Goal: Information Seeking & Learning: Check status

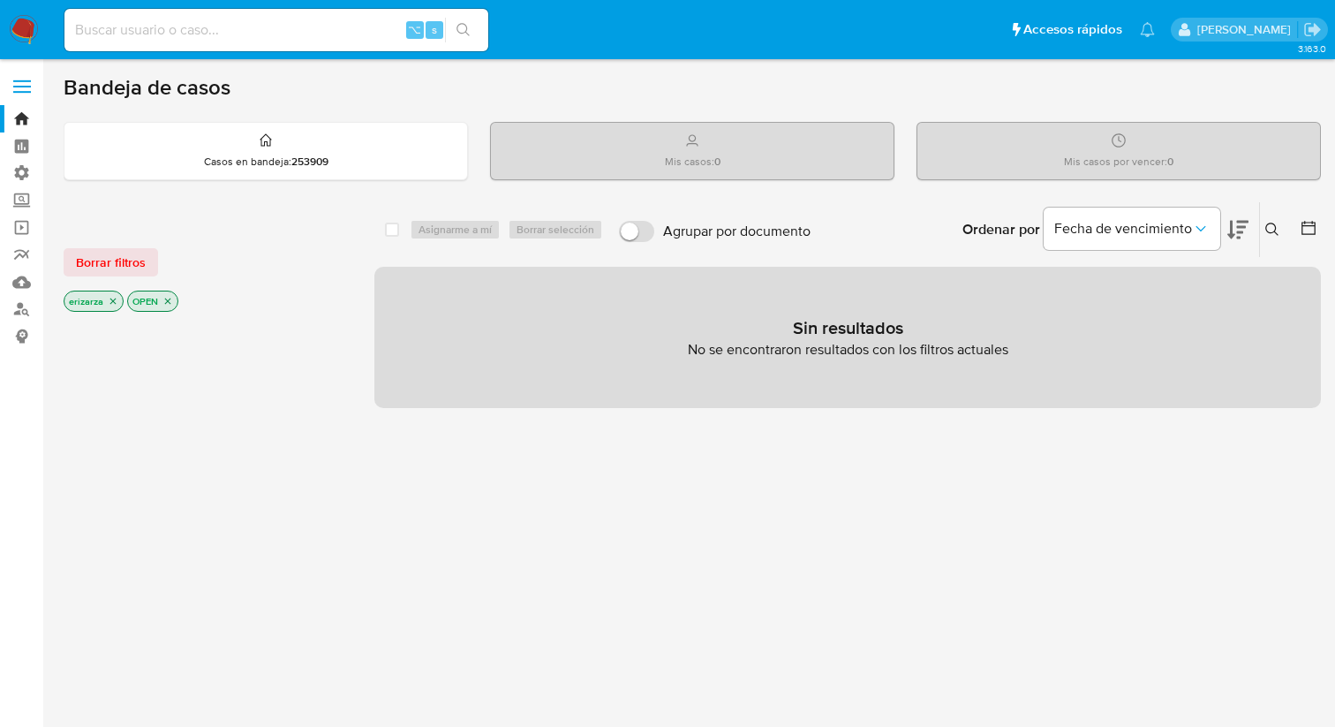
click at [313, 32] on input at bounding box center [276, 30] width 424 height 23
paste input "1782804898"
type input "1782804898"
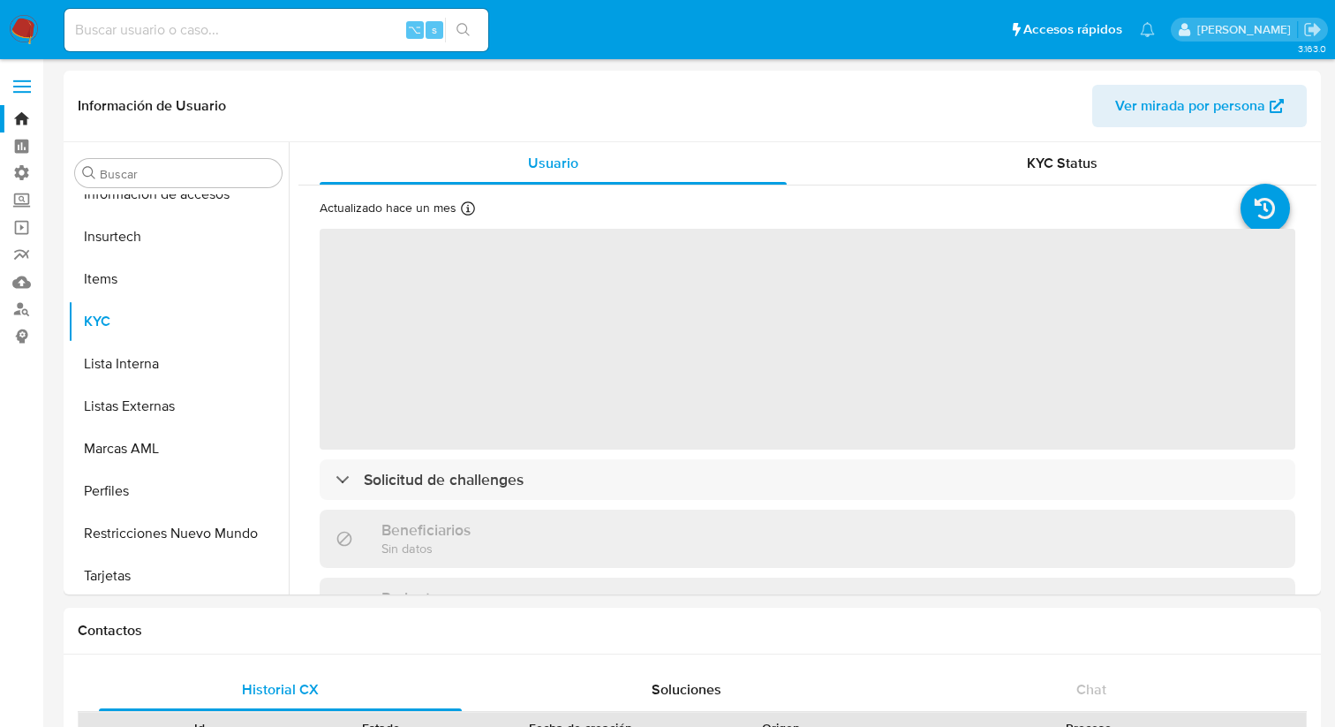
scroll to position [873, 0]
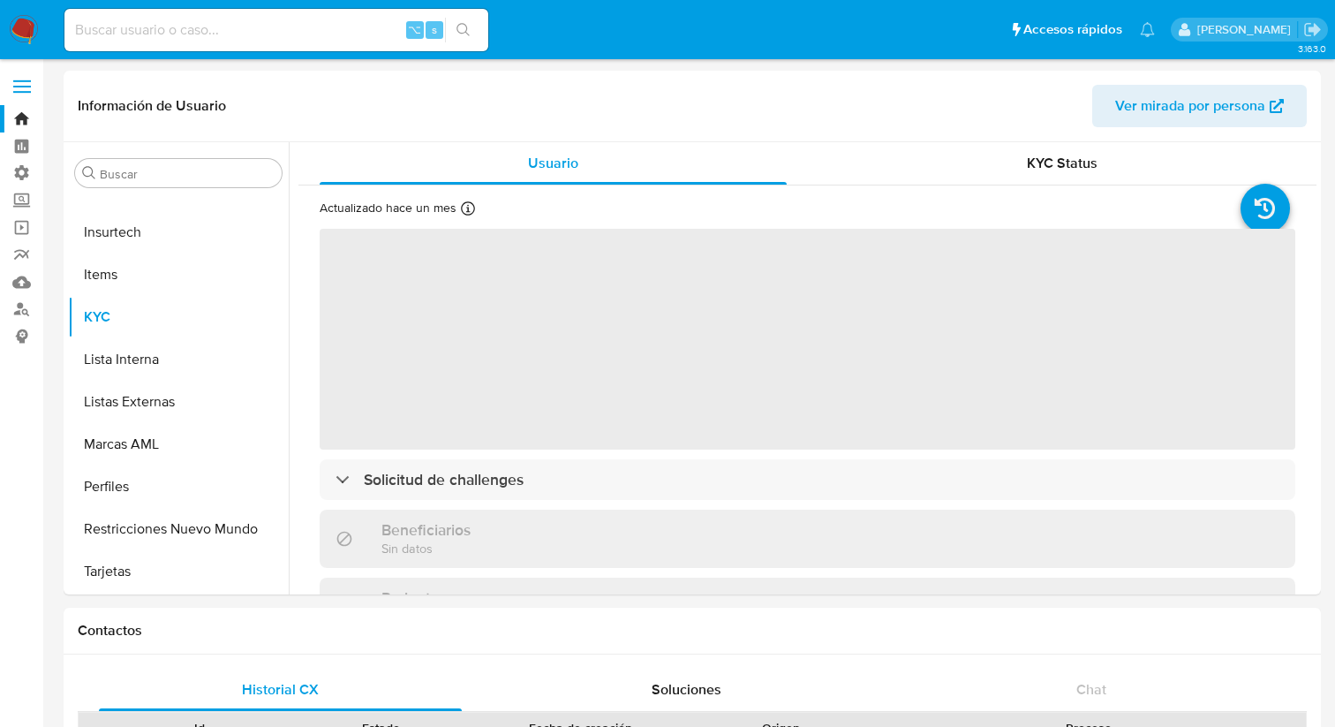
select select "10"
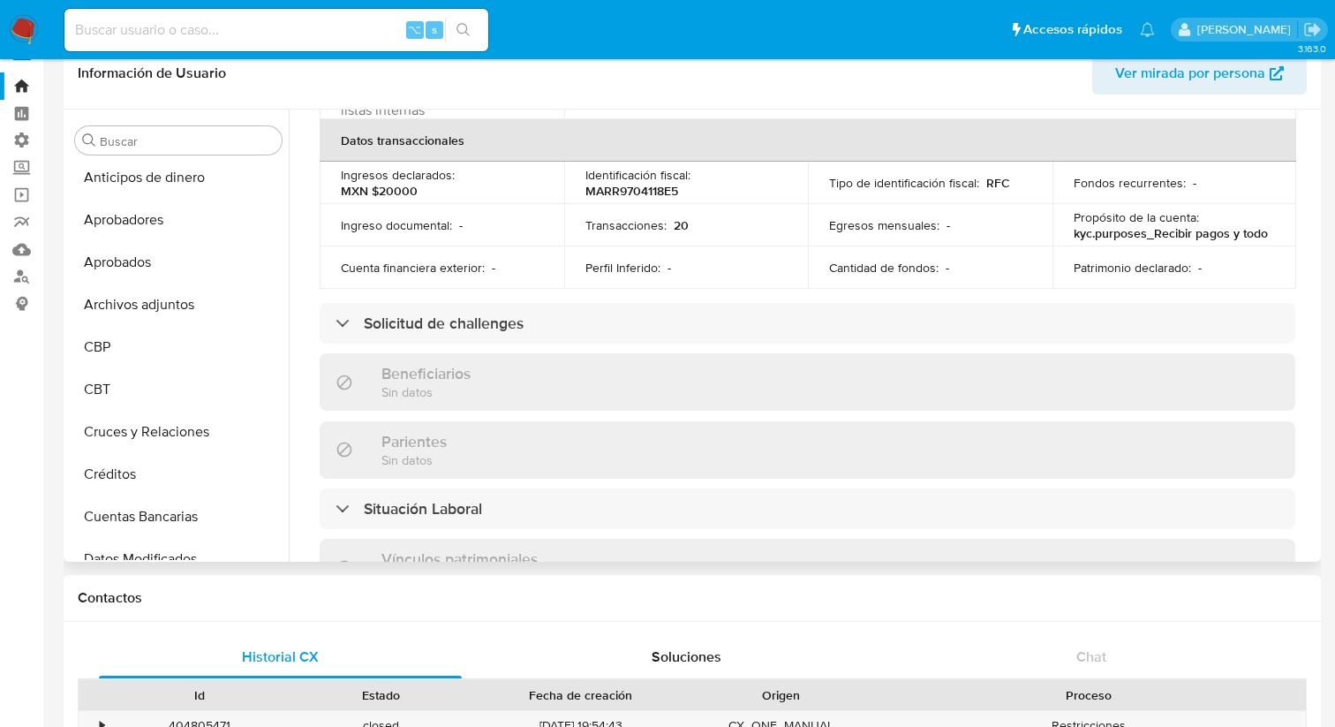
scroll to position [0, 0]
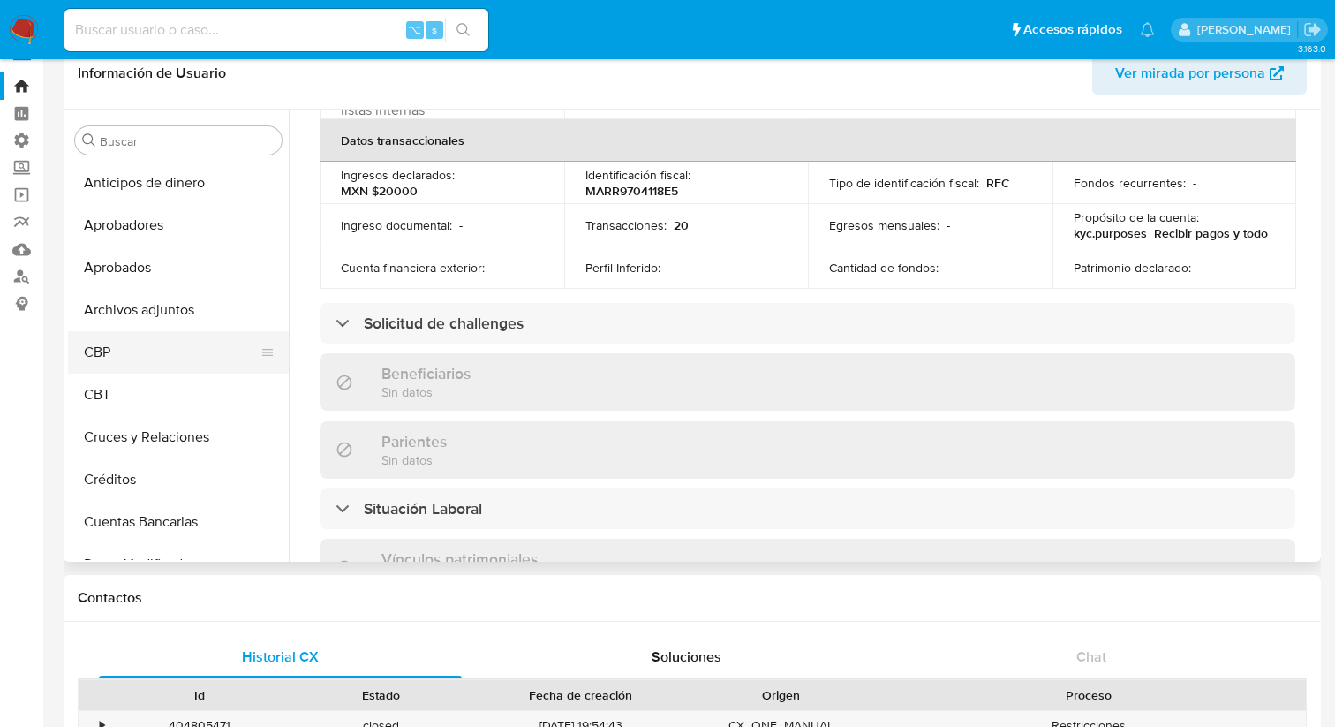
click at [117, 351] on button "CBP" at bounding box center [171, 352] width 207 height 42
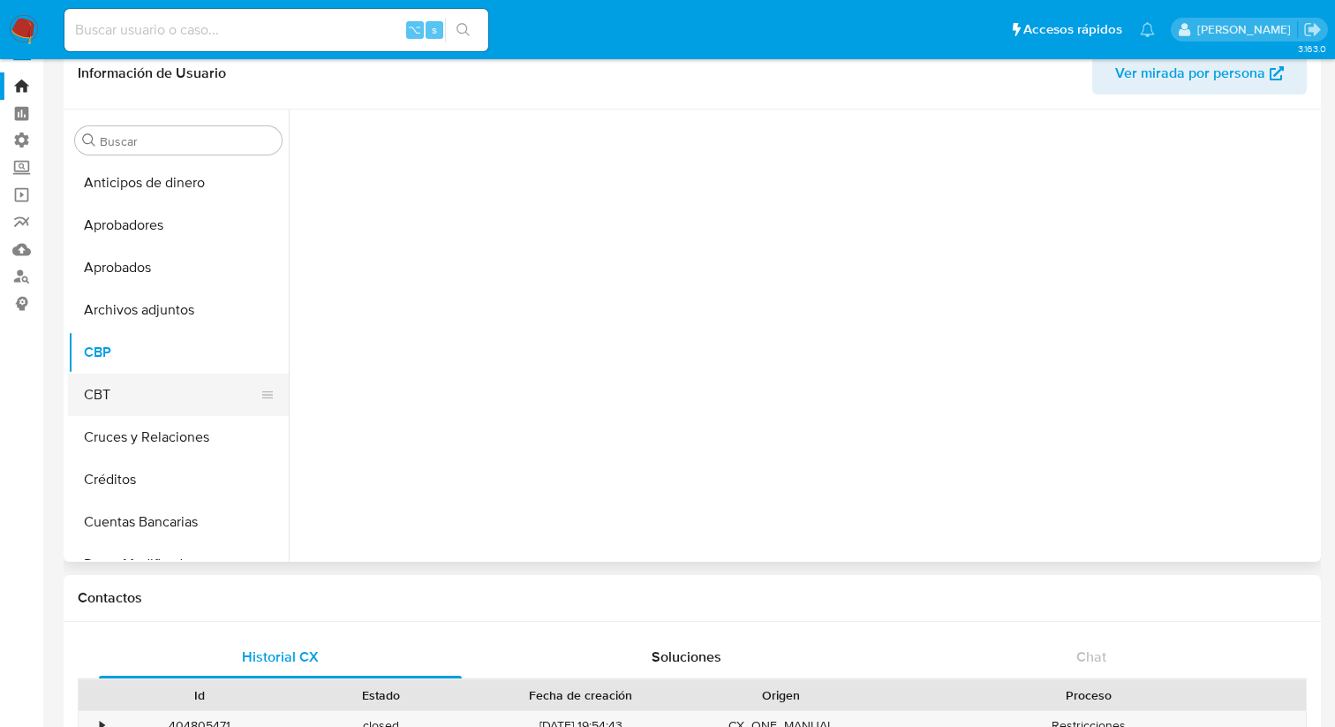
click at [125, 409] on button "CBT" at bounding box center [171, 395] width 207 height 42
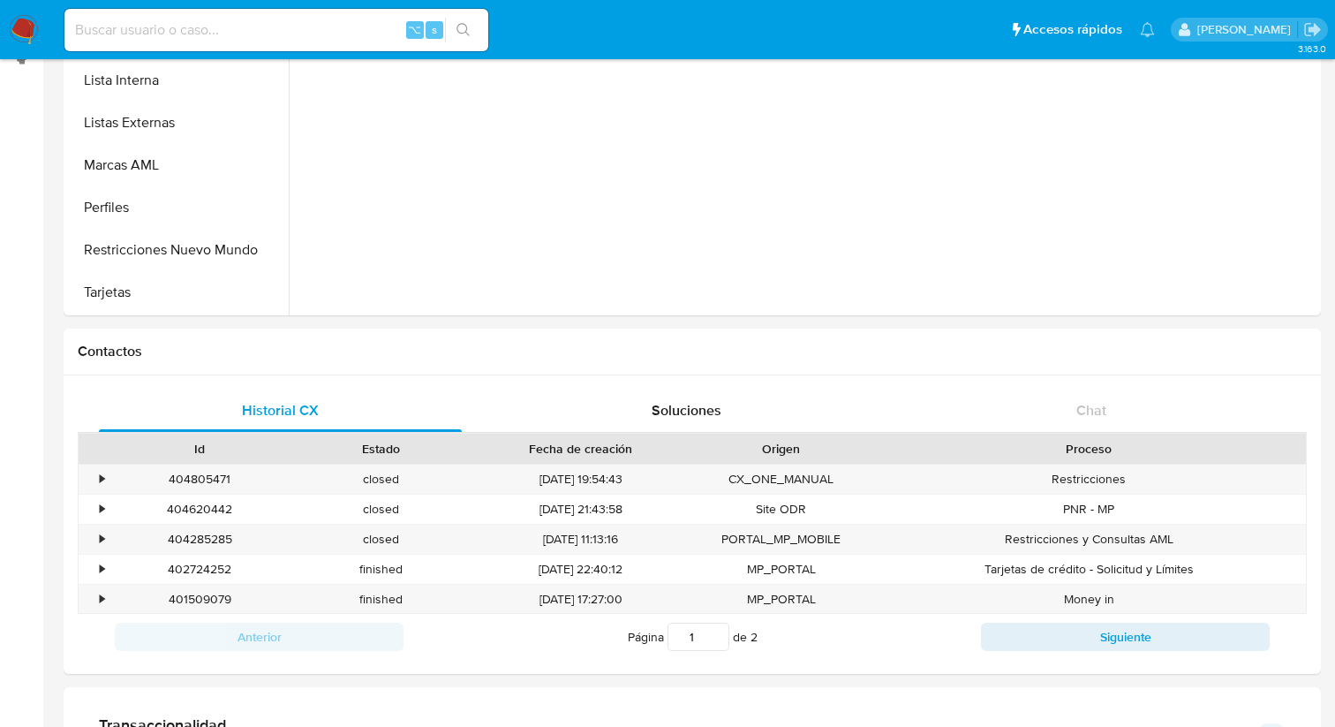
scroll to position [260, 0]
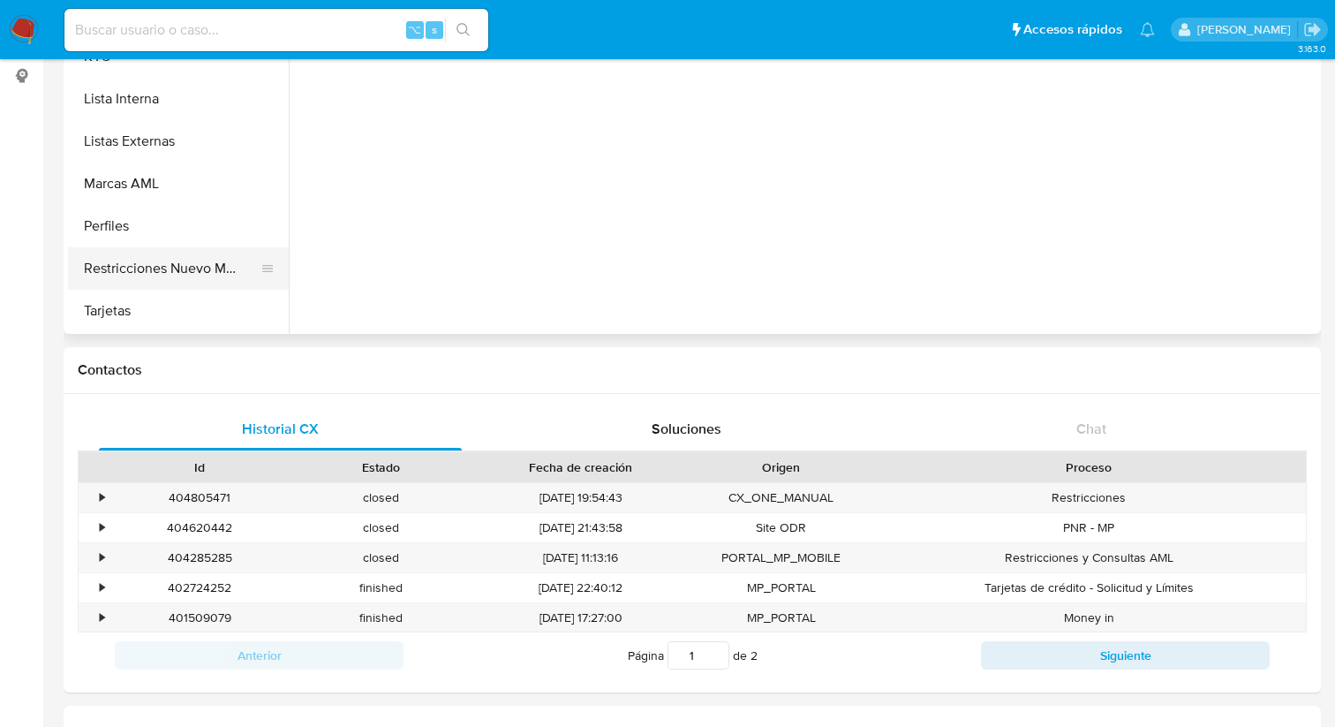
click at [117, 272] on button "Restricciones Nuevo Mundo" at bounding box center [171, 268] width 207 height 42
click at [124, 227] on button "Perfiles" at bounding box center [171, 226] width 207 height 42
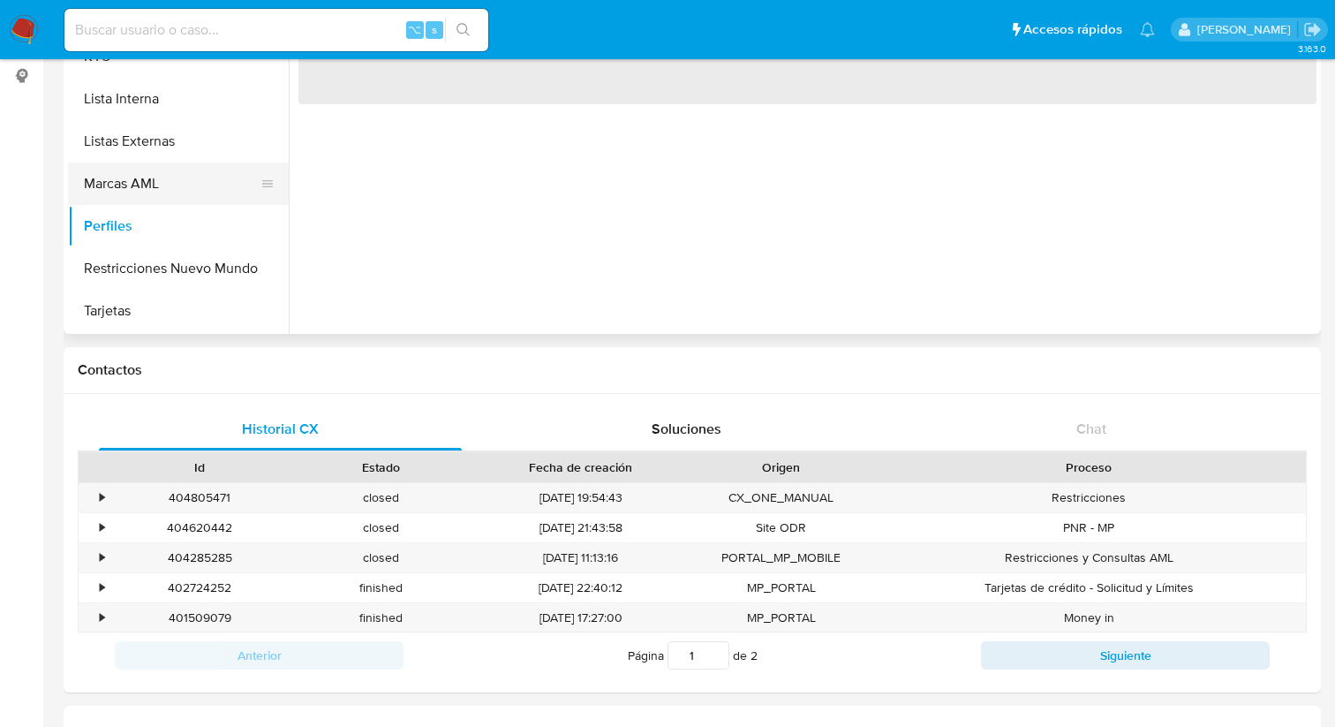
click at [126, 181] on button "Marcas AML" at bounding box center [171, 183] width 207 height 42
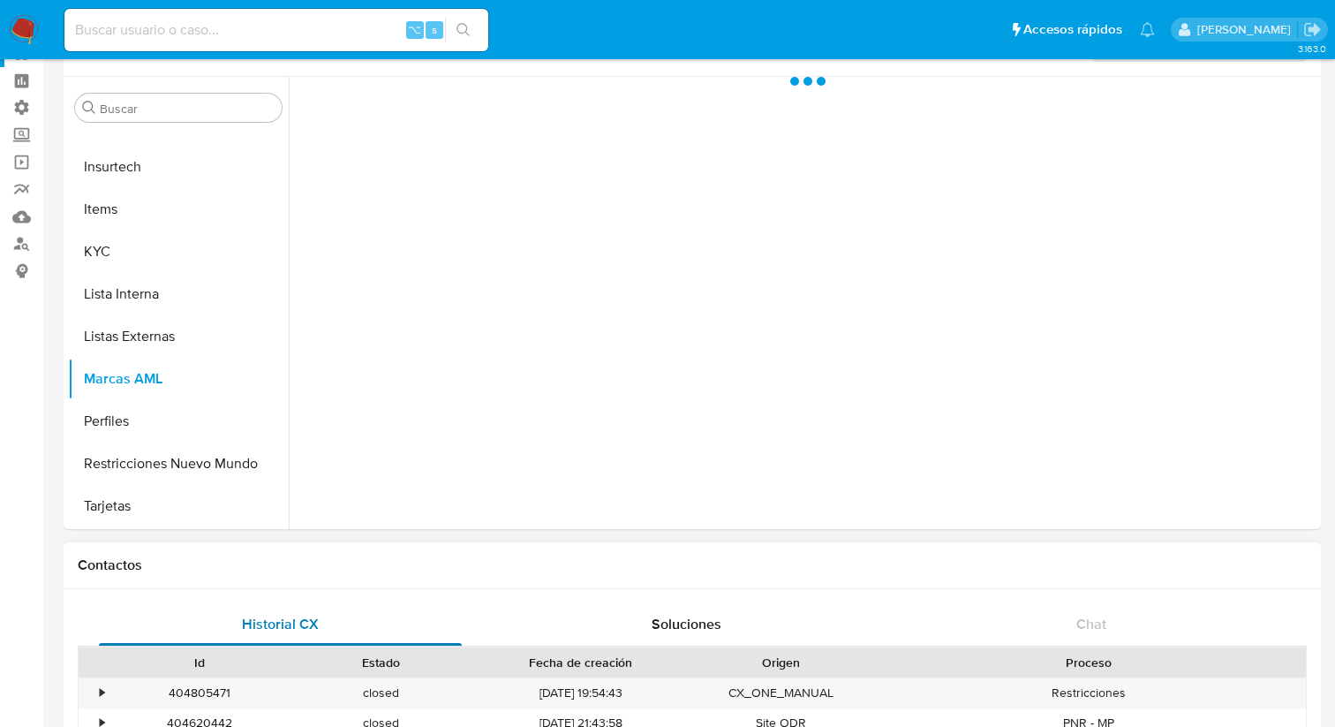
scroll to position [0, 0]
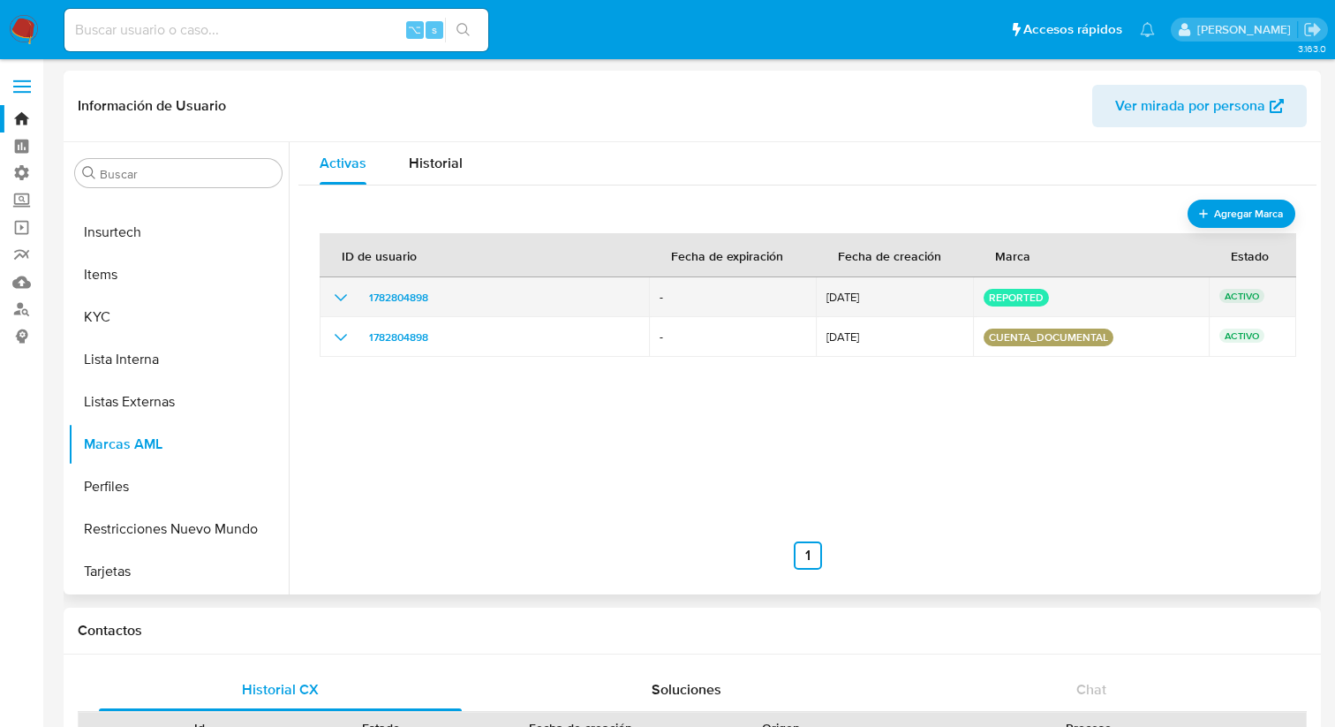
click at [336, 300] on icon "show_hidden_detail_by_id_1782804898" at bounding box center [340, 297] width 21 height 21
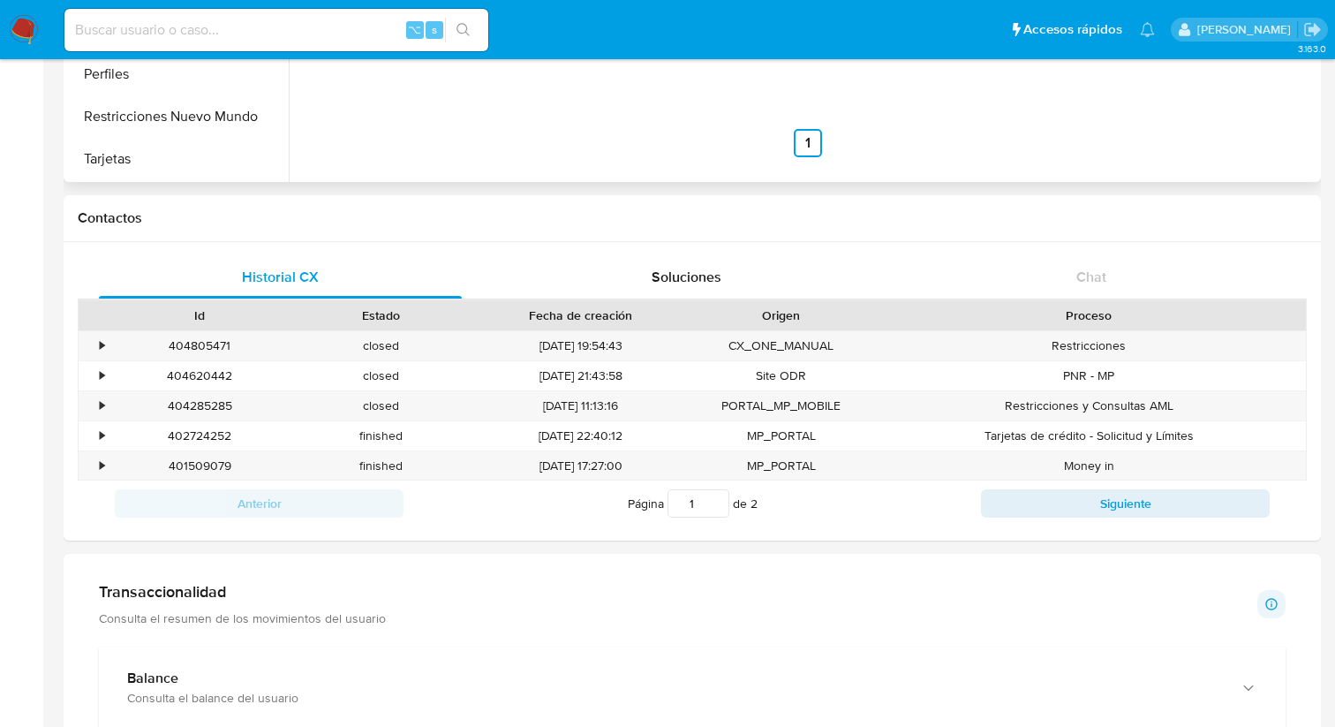
scroll to position [436, 0]
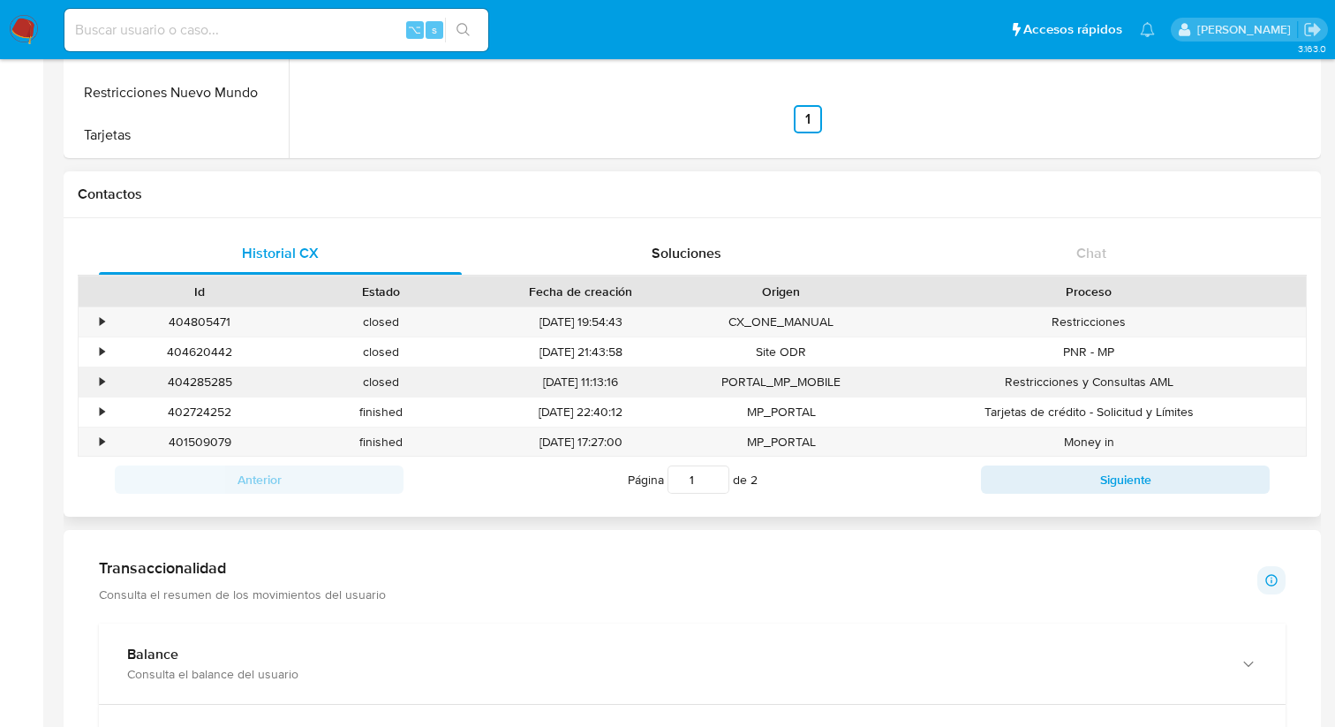
click at [101, 380] on div "•" at bounding box center [102, 382] width 4 height 17
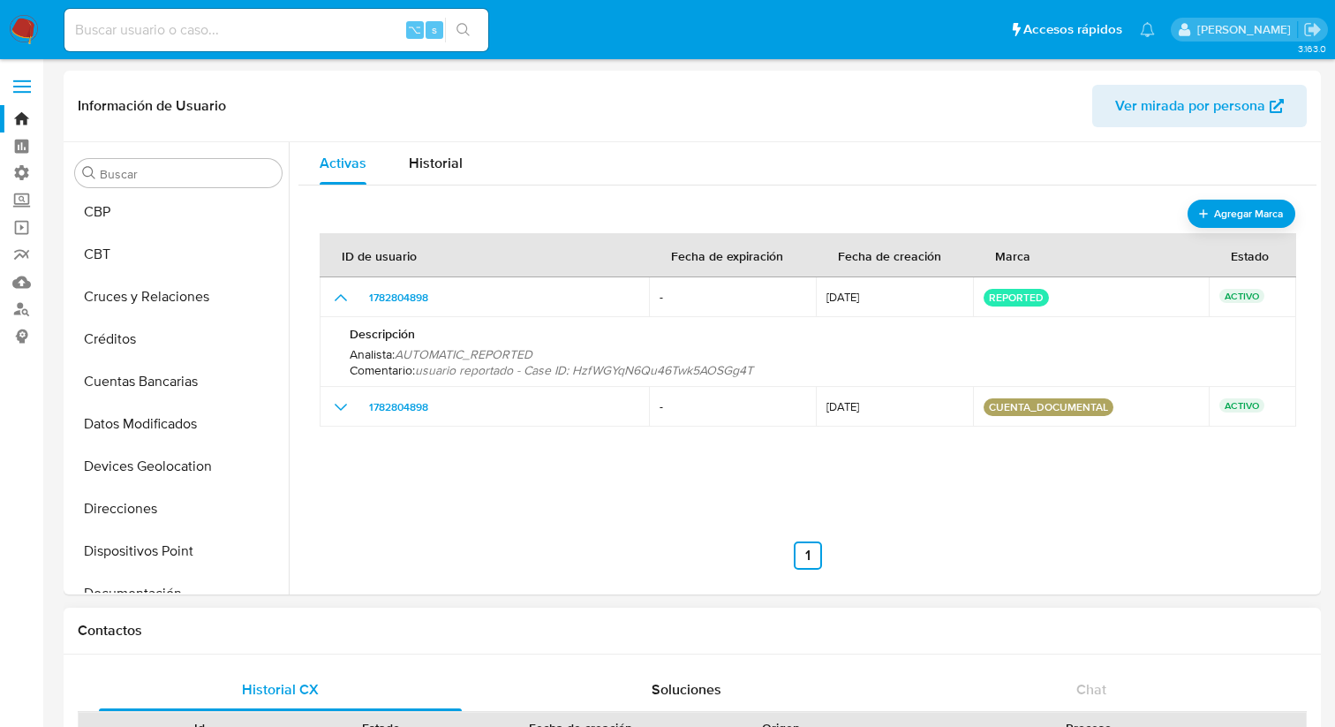
scroll to position [0, 0]
